Goal: Find specific page/section: Find specific page/section

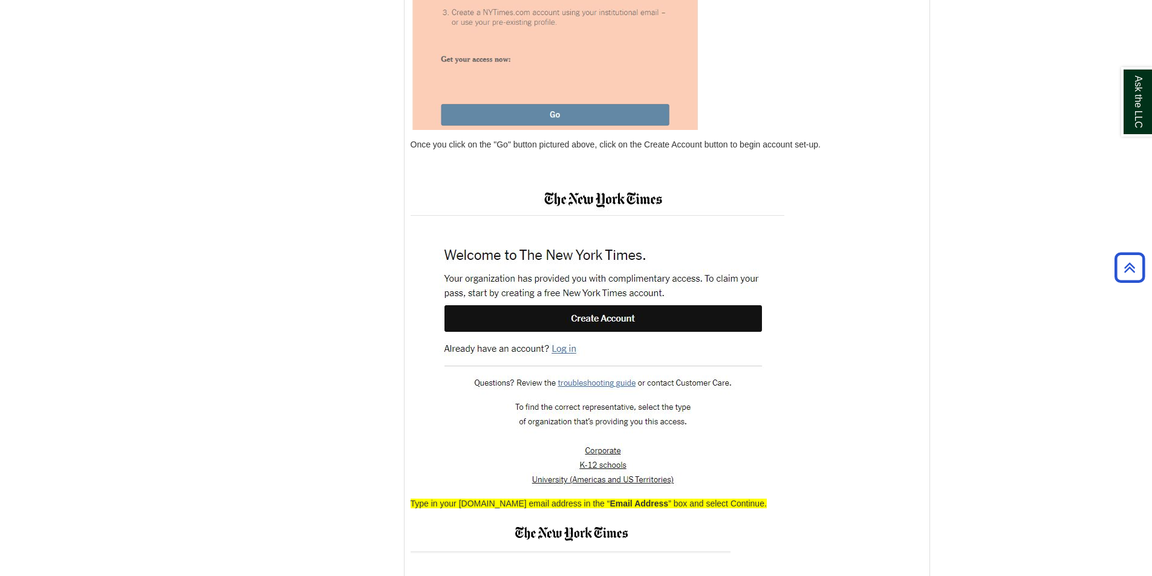
scroll to position [1752, 0]
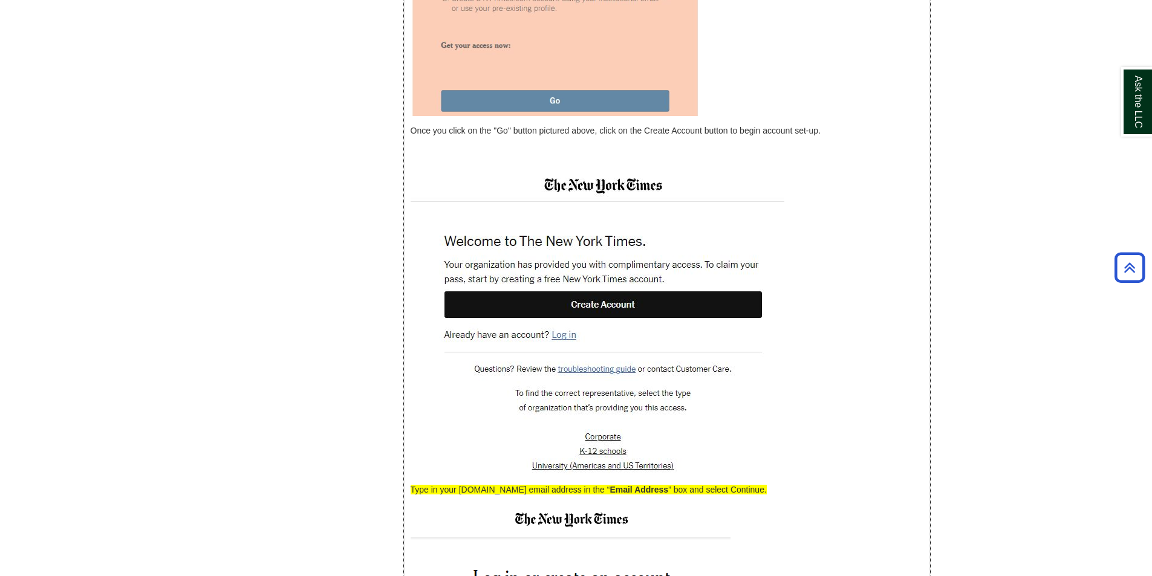
click at [601, 328] on img at bounding box center [598, 321] width 374 height 307
click at [567, 355] on img at bounding box center [598, 321] width 374 height 307
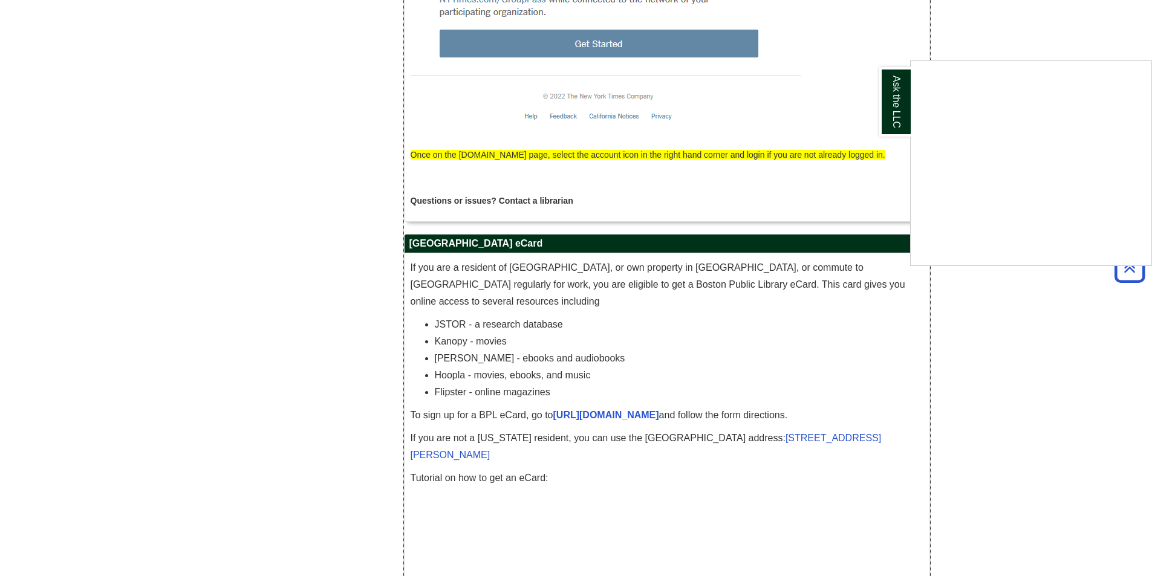
scroll to position [3679, 0]
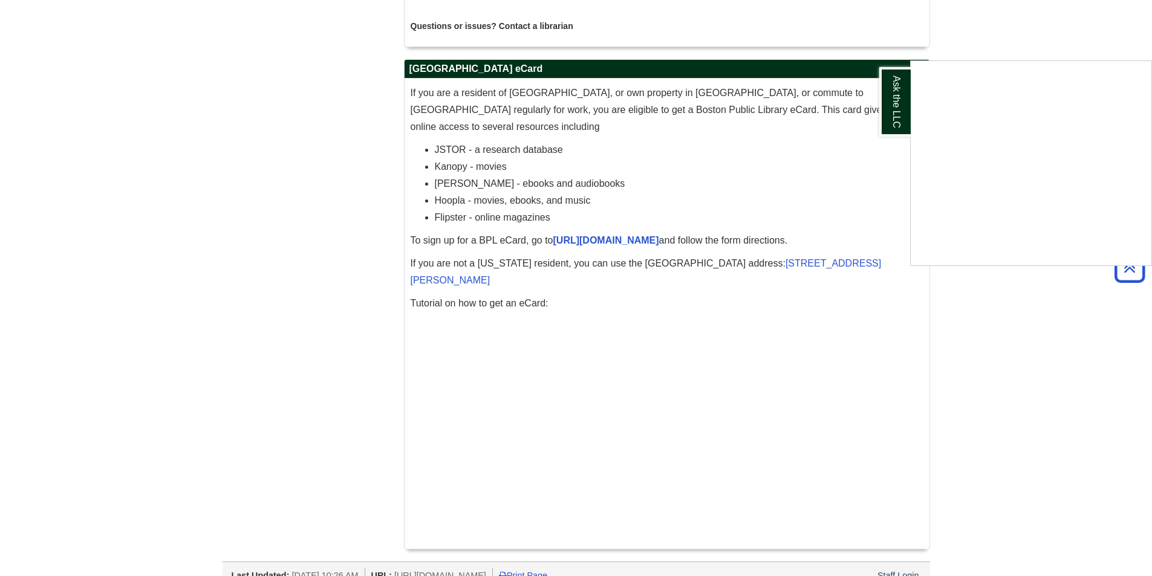
drag, startPoint x: 486, startPoint y: 97, endPoint x: 599, endPoint y: 150, distance: 124.7
click at [599, 150] on div "Ask the LLC" at bounding box center [576, 288] width 1152 height 576
click at [640, 88] on p "If you are a resident of MA, or own property in MA, or commute to MA regularly …" at bounding box center [667, 110] width 513 height 51
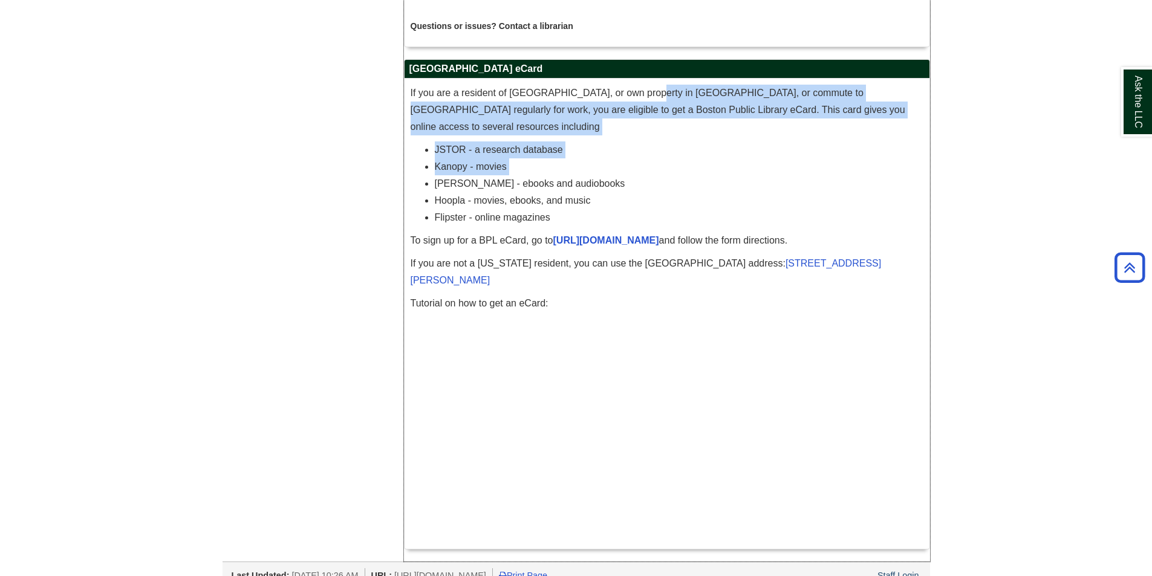
drag, startPoint x: 640, startPoint y: 88, endPoint x: 659, endPoint y: 149, distance: 64.1
click at [659, 149] on div "If you are a resident of MA, or own property in MA, or commute to MA regularly …" at bounding box center [667, 314] width 513 height 458
click at [673, 158] on li "Kanopy - movies" at bounding box center [679, 166] width 489 height 17
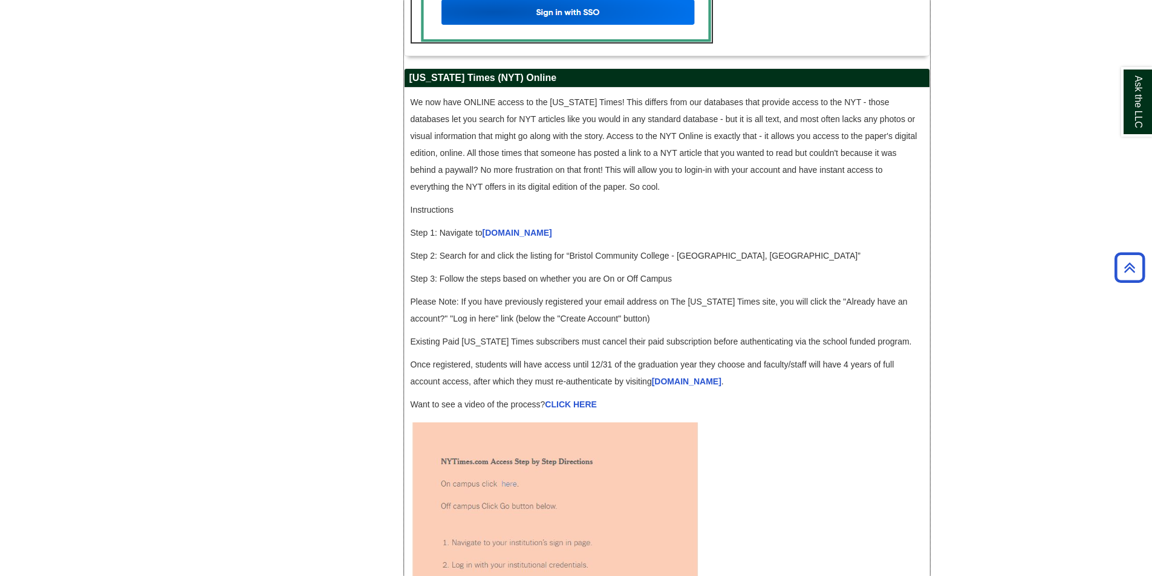
scroll to position [1139, 0]
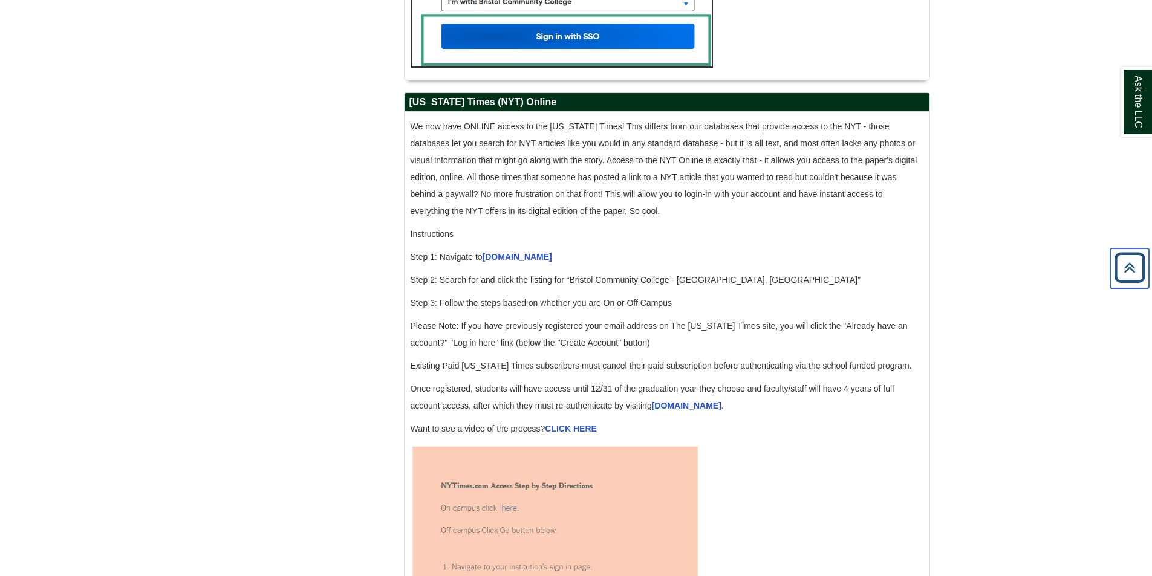
click at [1137, 262] on icon "Back to Top" at bounding box center [1129, 268] width 39 height 39
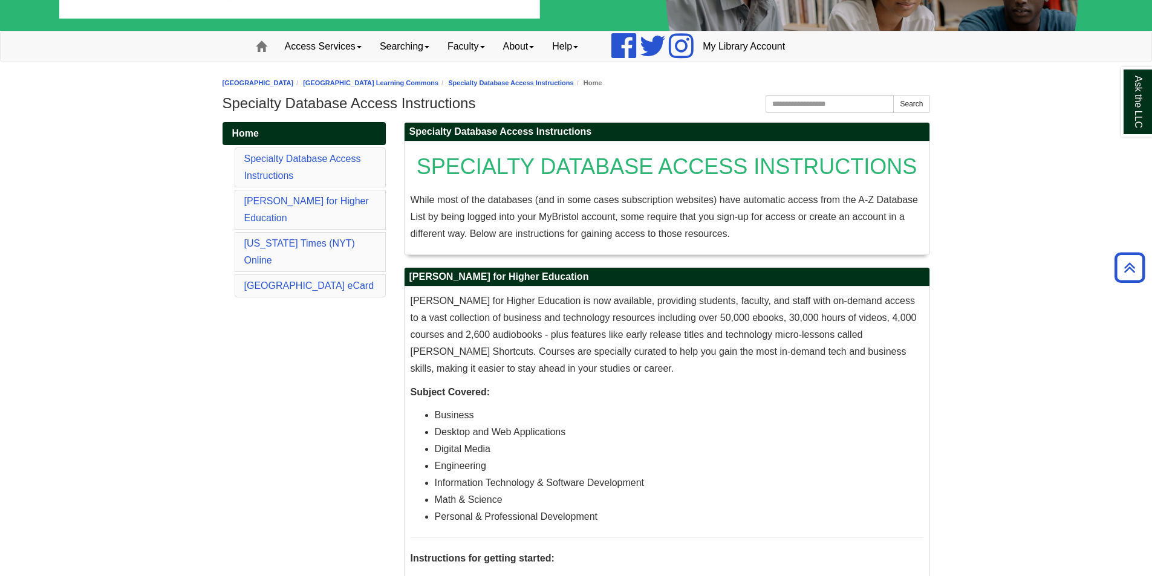
scroll to position [0, 0]
